Goal: Information Seeking & Learning: Understand process/instructions

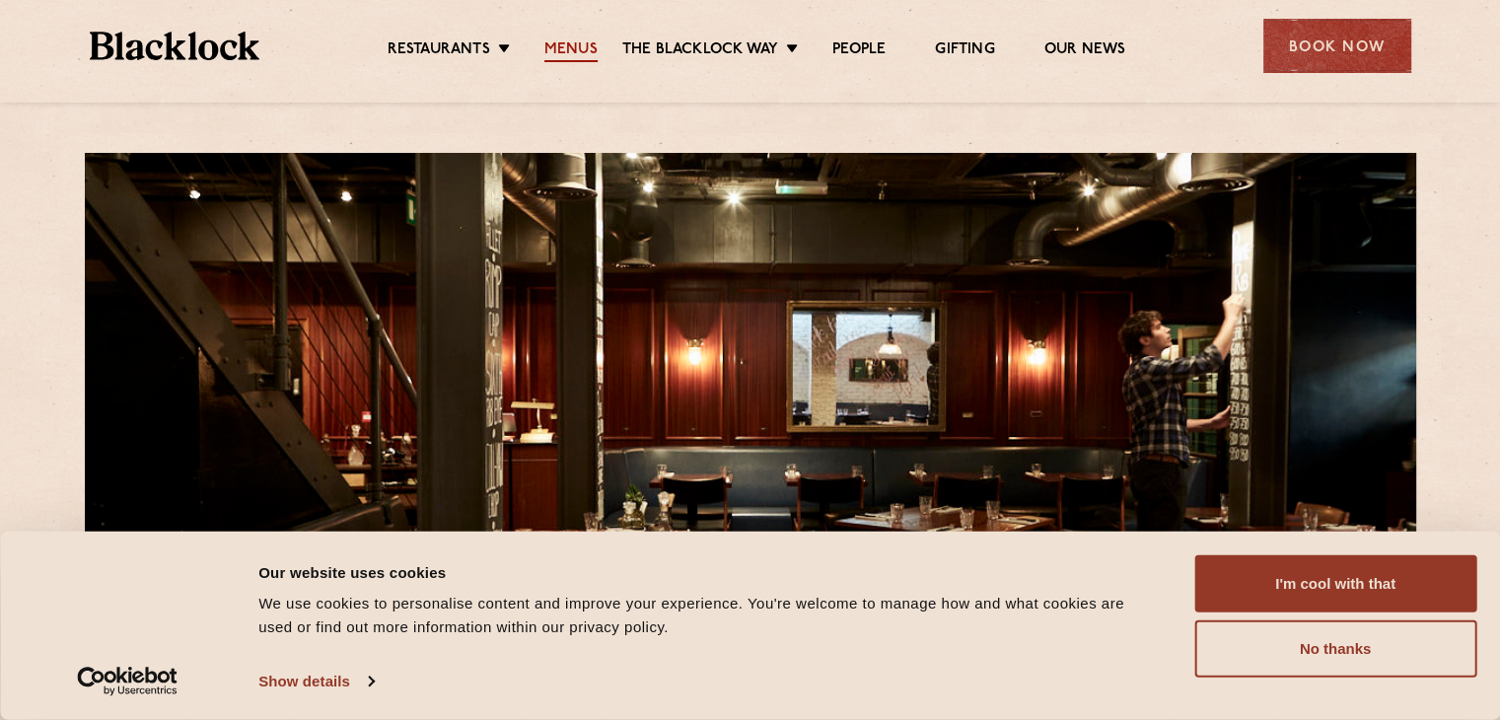
click at [555, 46] on link "Menus" at bounding box center [570, 51] width 53 height 22
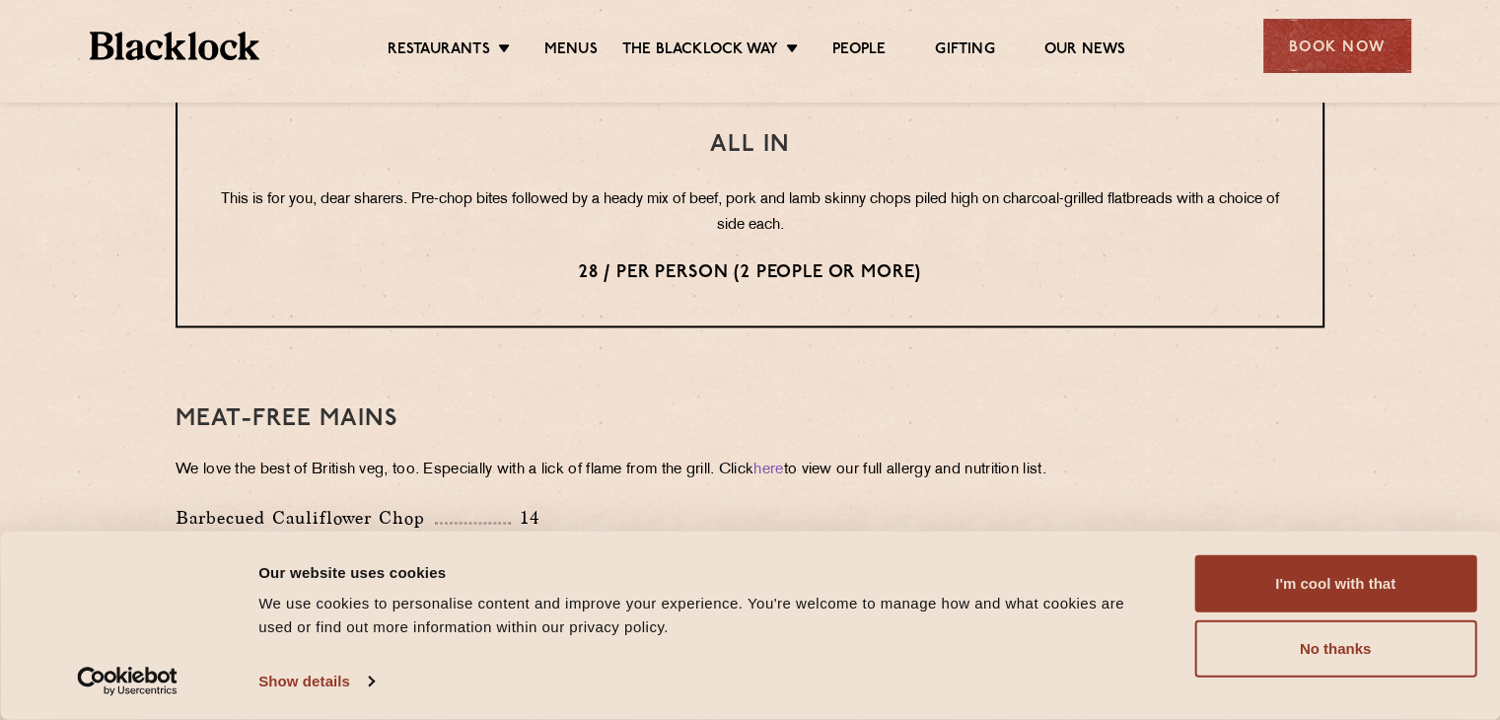
scroll to position [2366, 0]
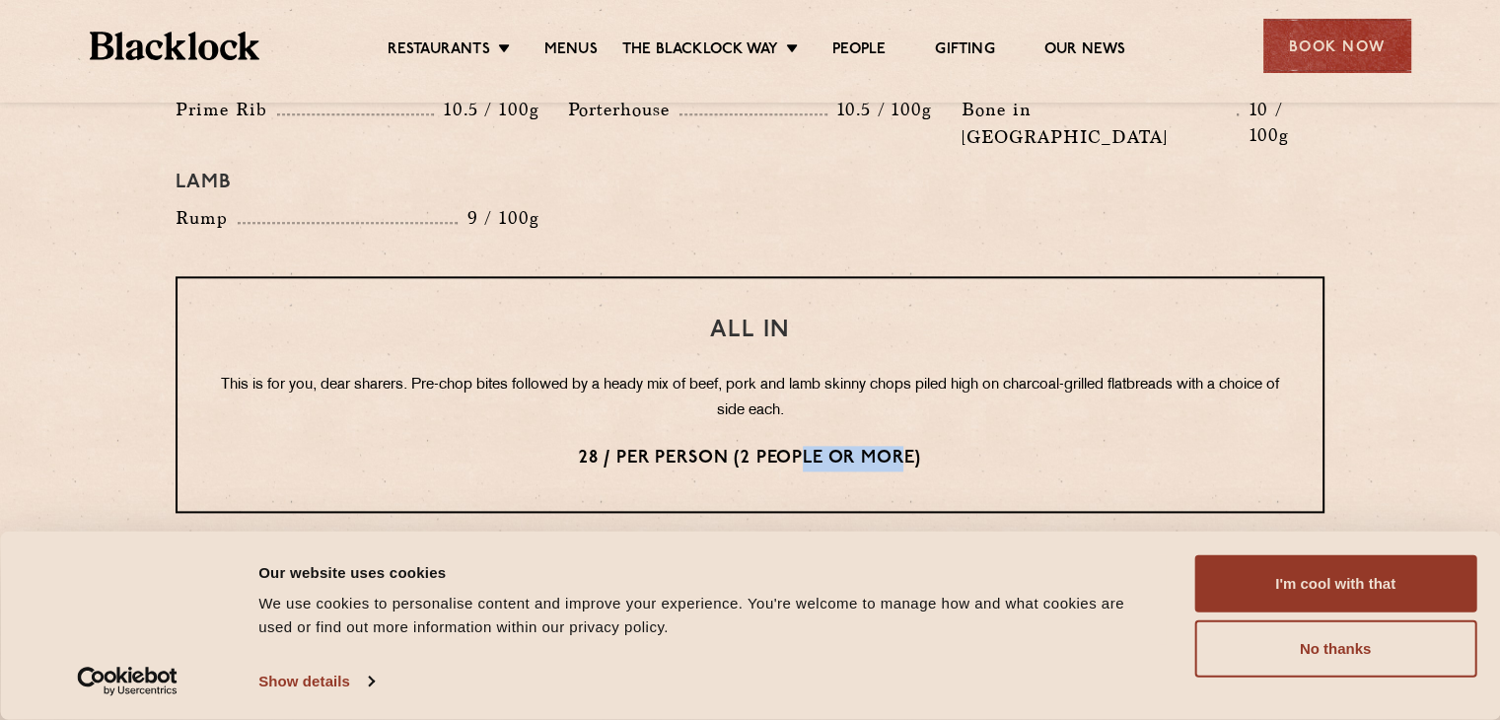
drag, startPoint x: 800, startPoint y: 398, endPoint x: 869, endPoint y: 398, distance: 69.0
click at [907, 446] on p "28 / per person (2 people or more)" at bounding box center [750, 459] width 1066 height 26
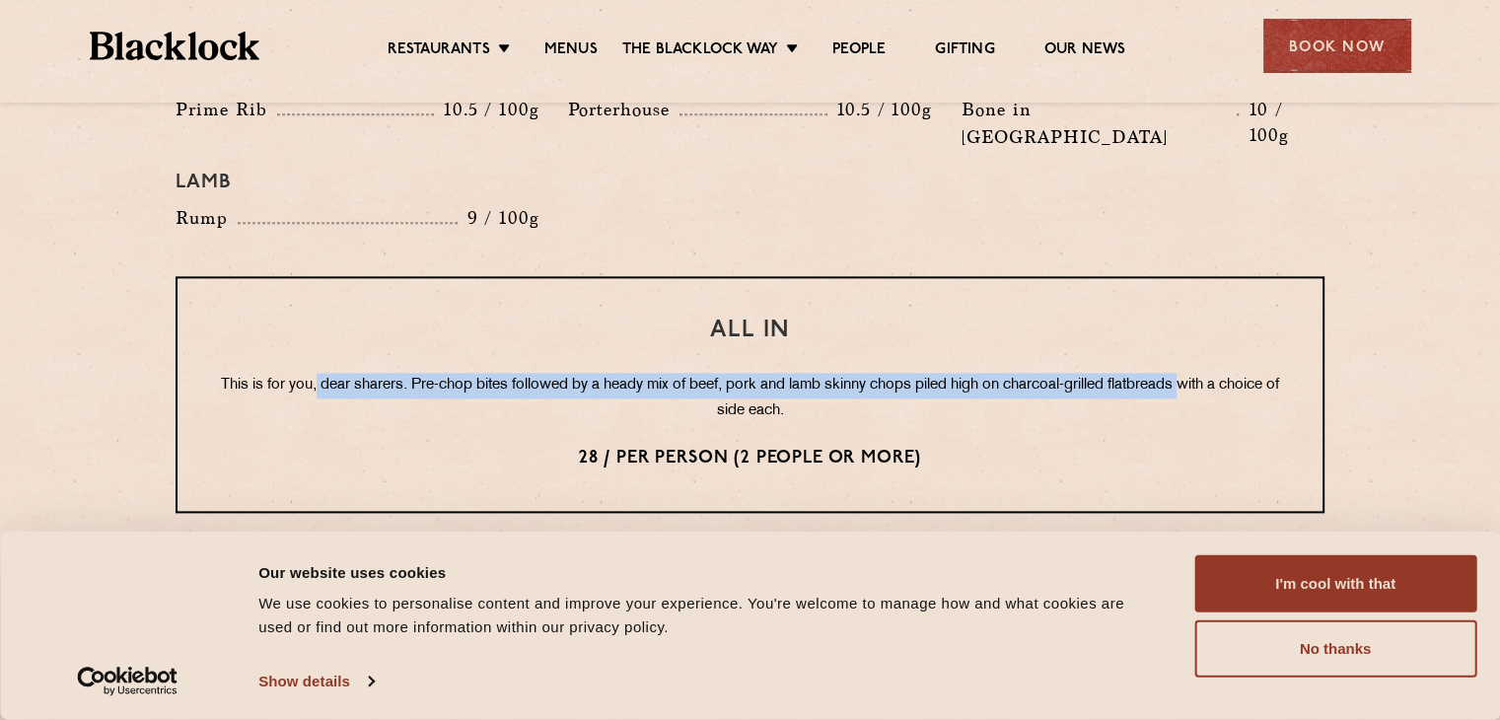
drag, startPoint x: 314, startPoint y: 315, endPoint x: 1198, endPoint y: 316, distance: 884.4
click at [1198, 373] on p "This is for you, dear sharers. Pre-chop bites followed by a heady mix of beef, …" at bounding box center [750, 398] width 1066 height 51
